Goal: Information Seeking & Learning: Find specific fact

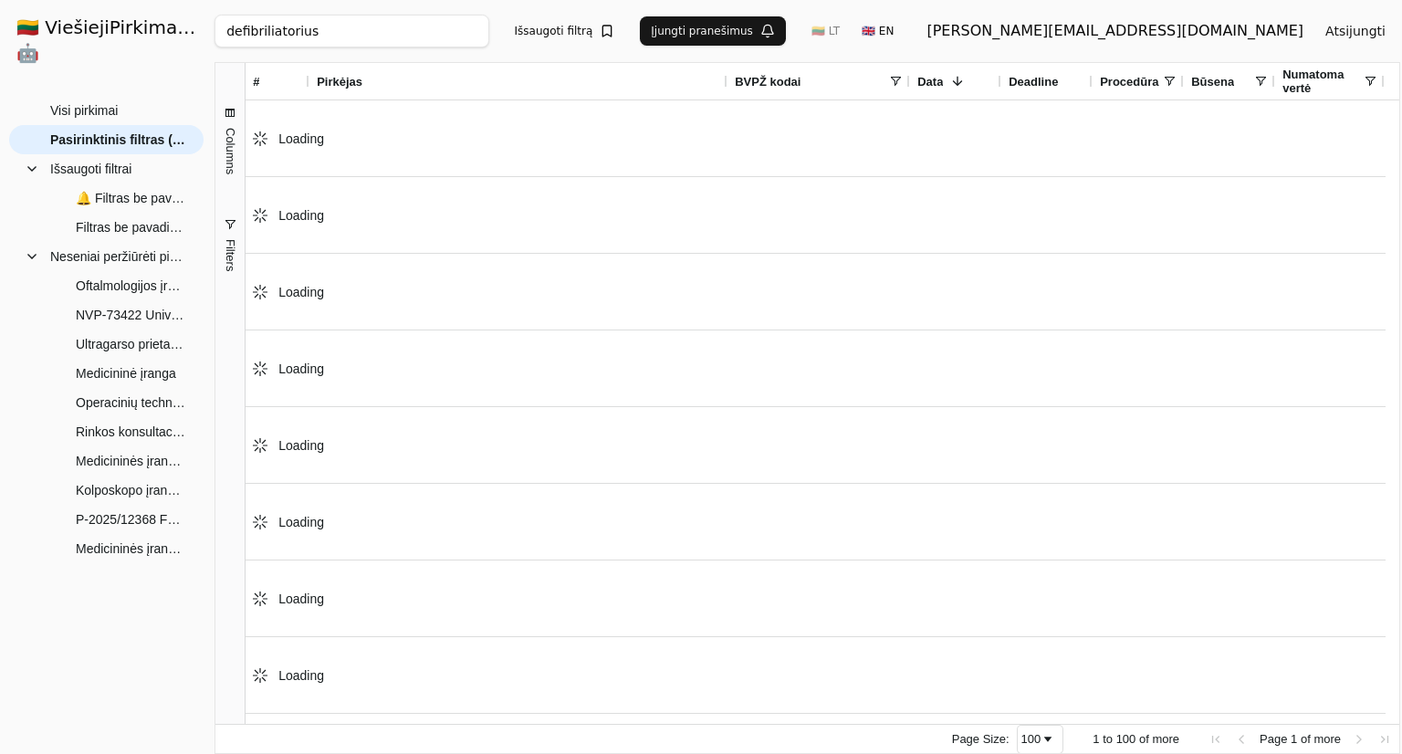
click at [392, 30] on input "defibriliatorius" at bounding box center [352, 31] width 274 height 33
paste input "2981291"
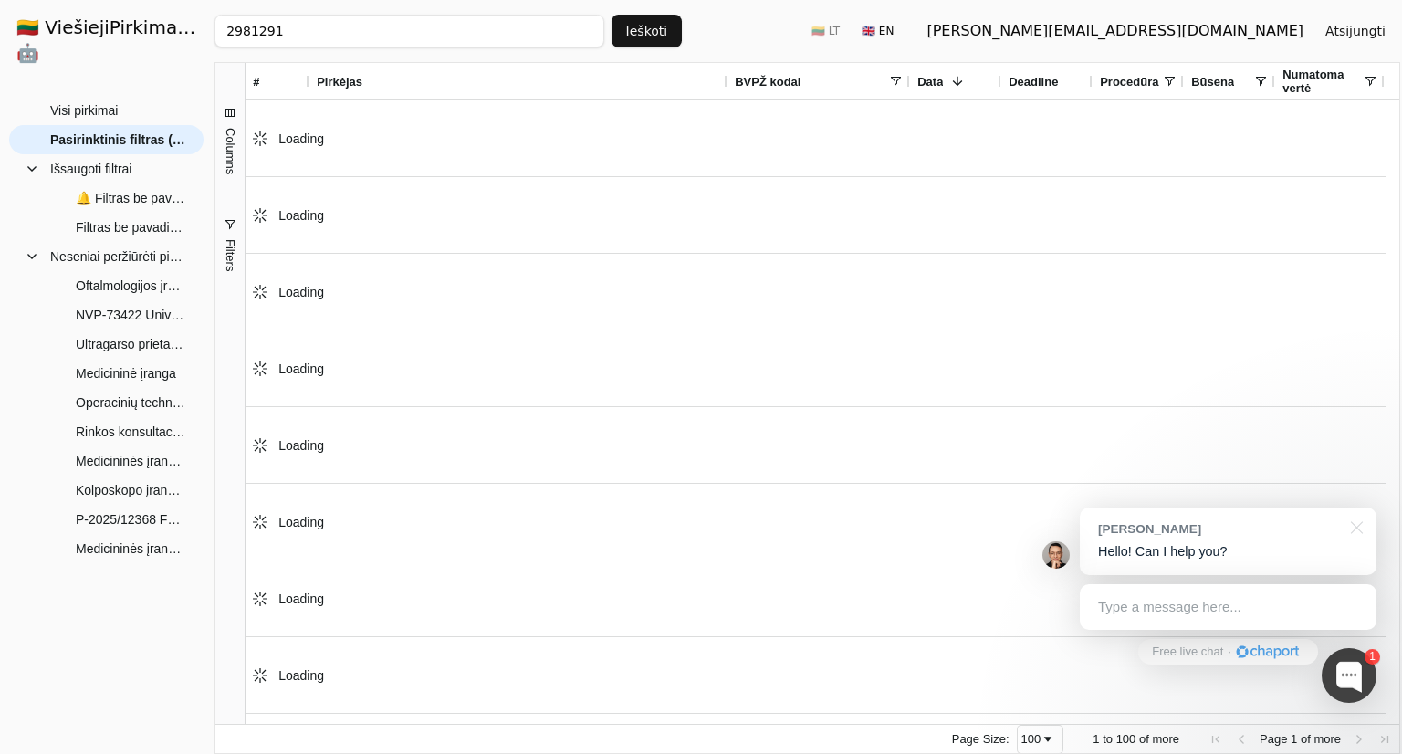
type input "2981291"
click at [655, 34] on button "Ieškoti" at bounding box center [647, 31] width 71 height 33
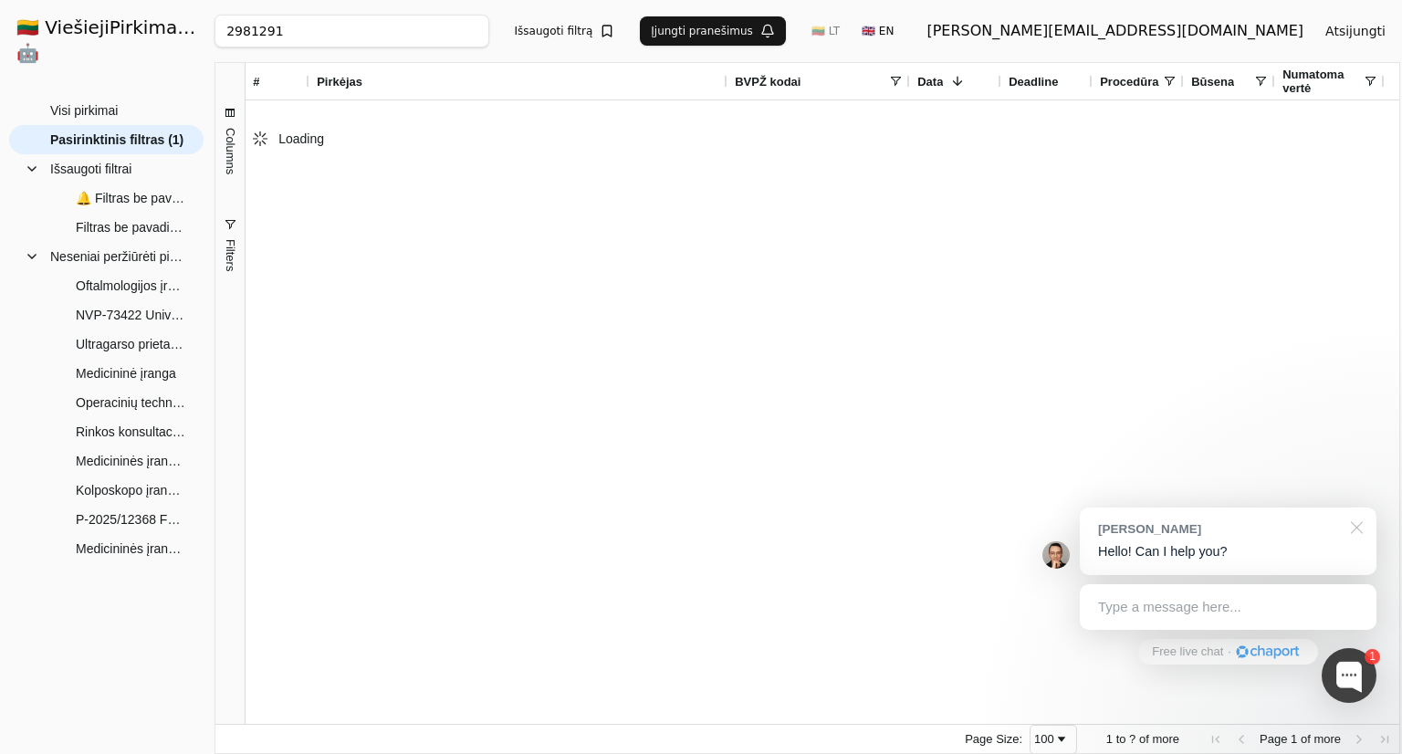
click at [1362, 522] on div at bounding box center [1354, 526] width 46 height 37
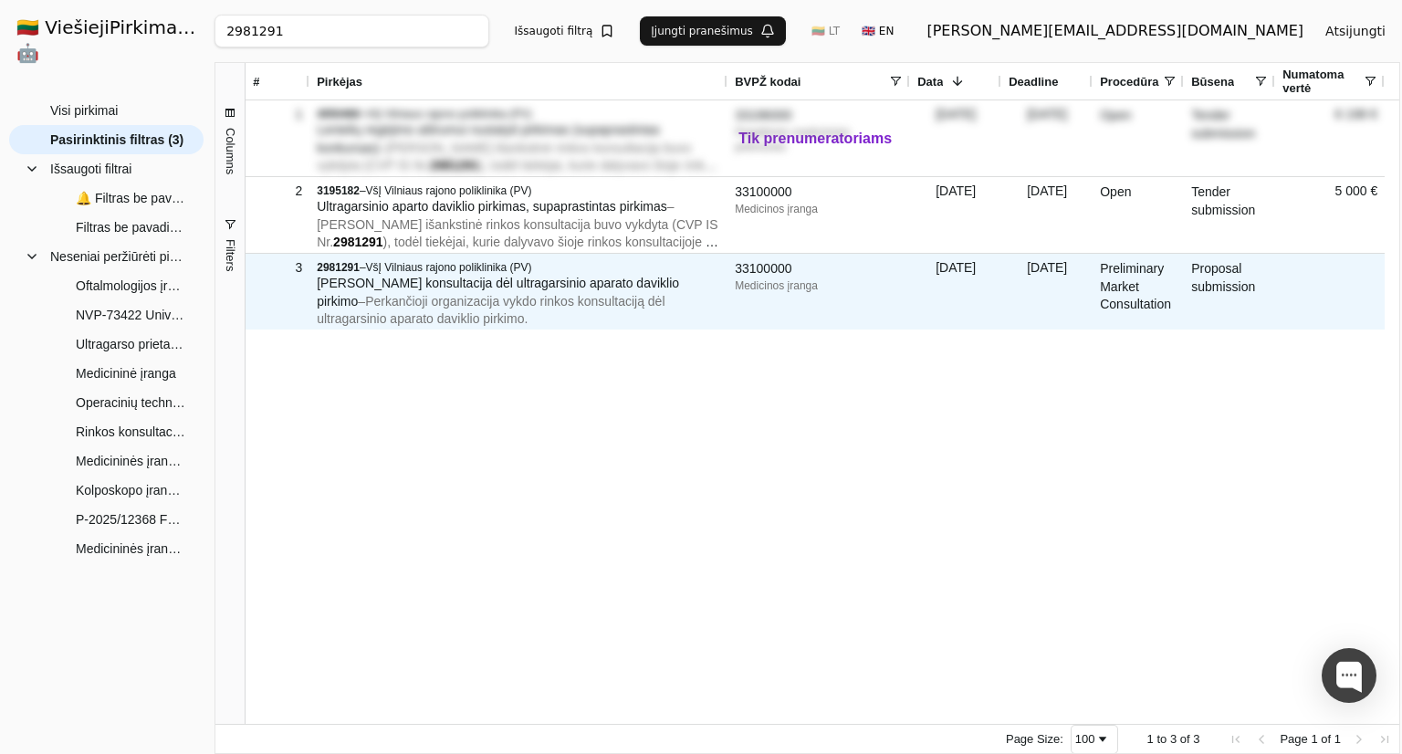
click at [330, 278] on span "[PERSON_NAME] konsultacija dėl ultragarsinio aparato daviklio pirkimo" at bounding box center [498, 292] width 362 height 33
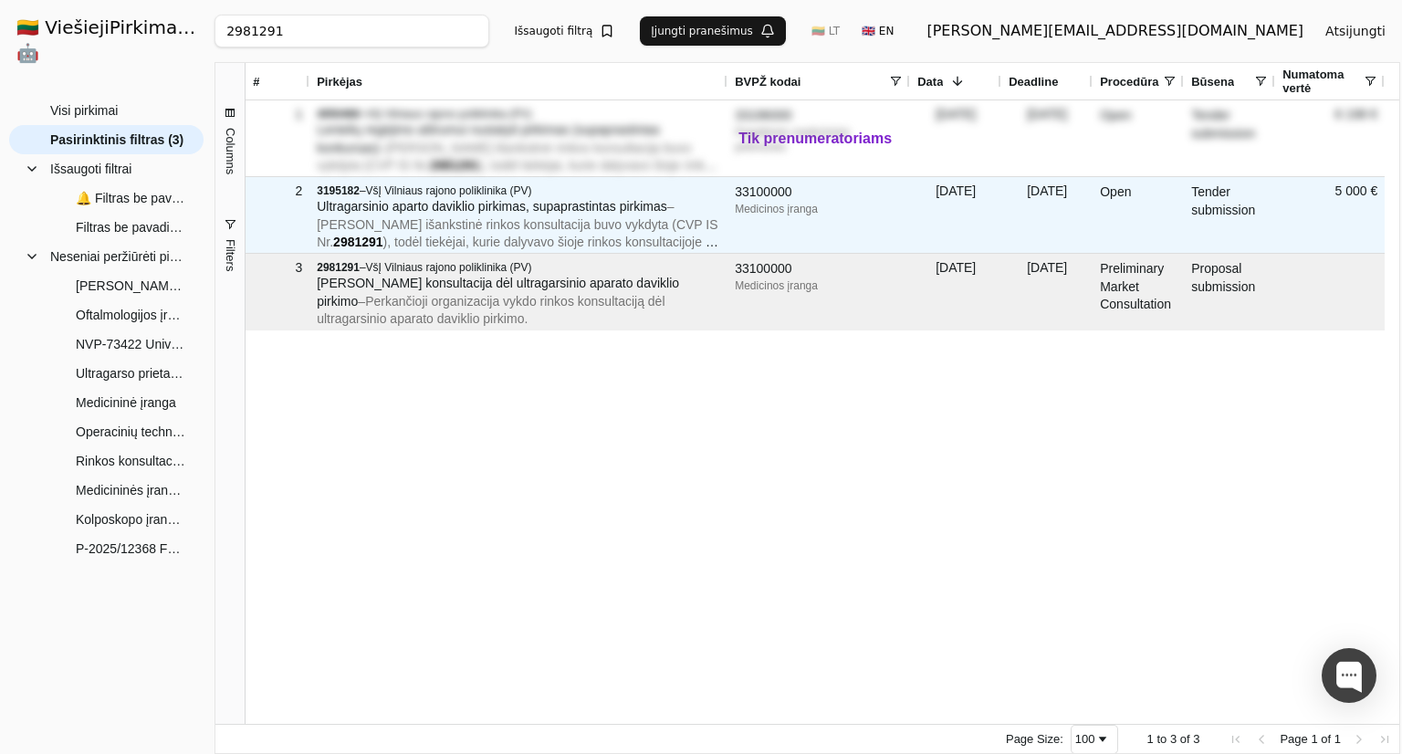
click at [595, 227] on span "[PERSON_NAME] išankstinė rinkos konsultacija buvo vykdyta (CVP IS Nr." at bounding box center [517, 233] width 401 height 33
